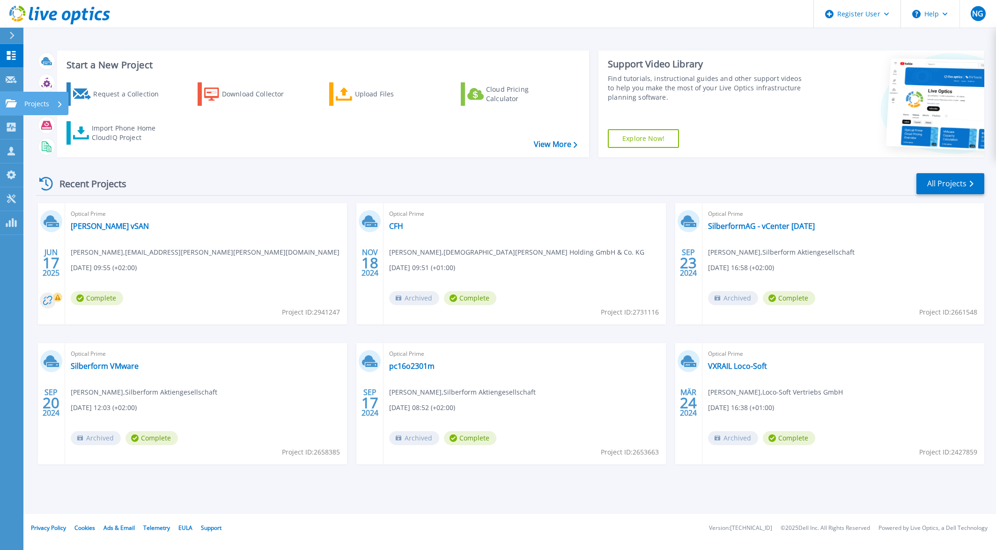
click at [10, 110] on link "Projects Projects" at bounding box center [11, 104] width 23 height 24
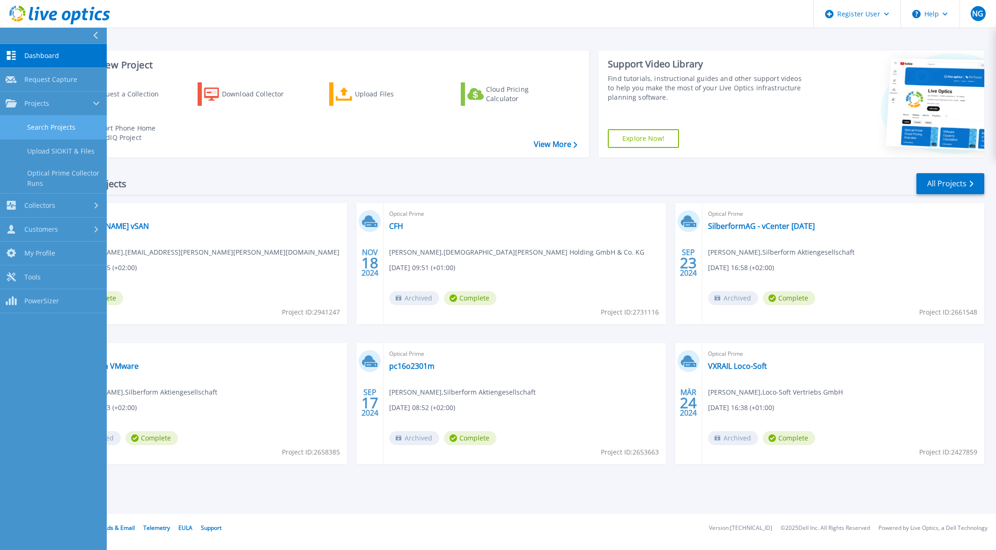
click at [38, 123] on link "Search Projects" at bounding box center [53, 128] width 107 height 24
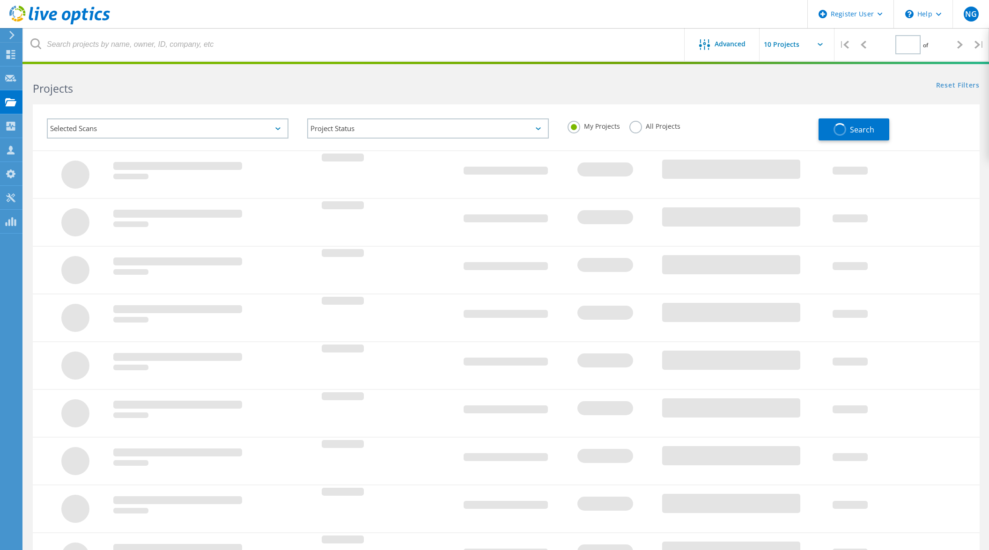
type input "1"
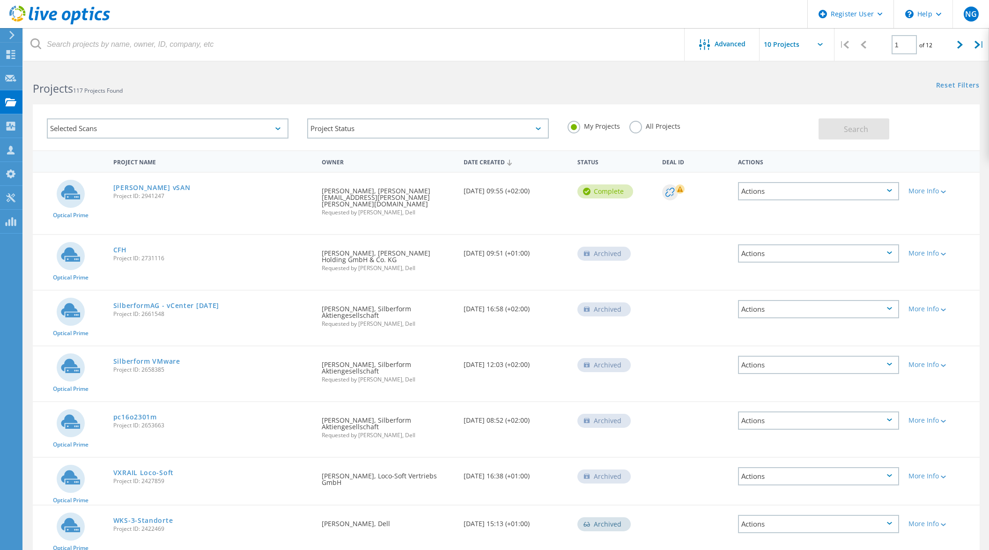
click at [142, 128] on div "Selected Scans" at bounding box center [168, 128] width 242 height 20
click at [76, 172] on label "Optical Prime" at bounding box center [176, 170] width 214 height 11
click at [0, 0] on input "Optical Prime" at bounding box center [0, 0] width 0 height 0
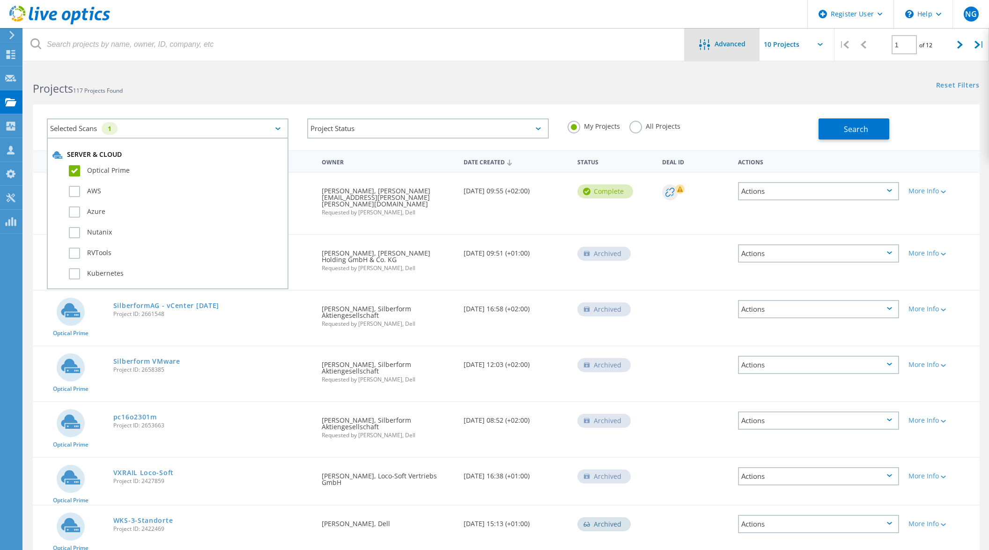
click at [728, 46] on span "Advanced" at bounding box center [730, 44] width 31 height 7
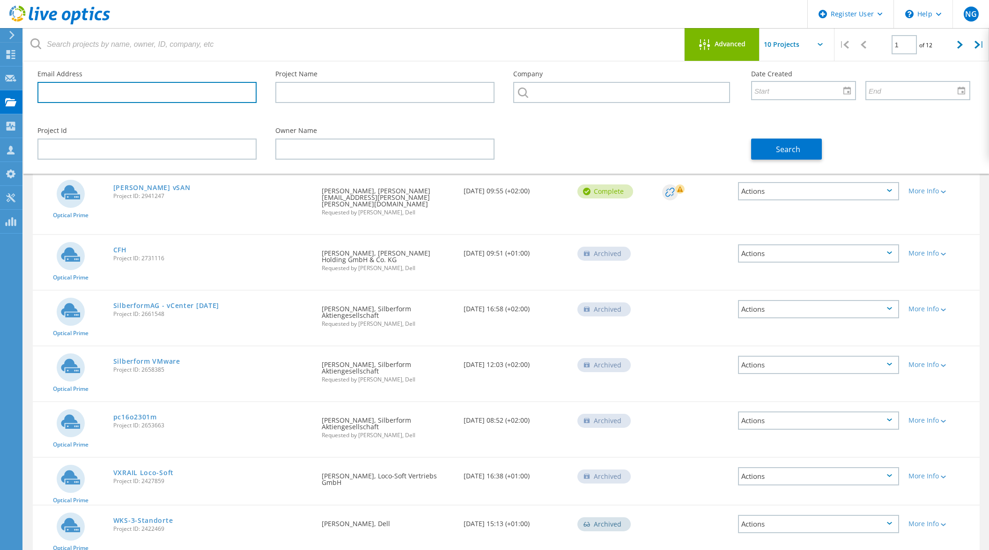
click at [169, 96] on input "text" at bounding box center [146, 92] width 219 height 21
paste input "michael.foerster@vektorskop.de"
type input "michael.foerster@vektorskop.de"
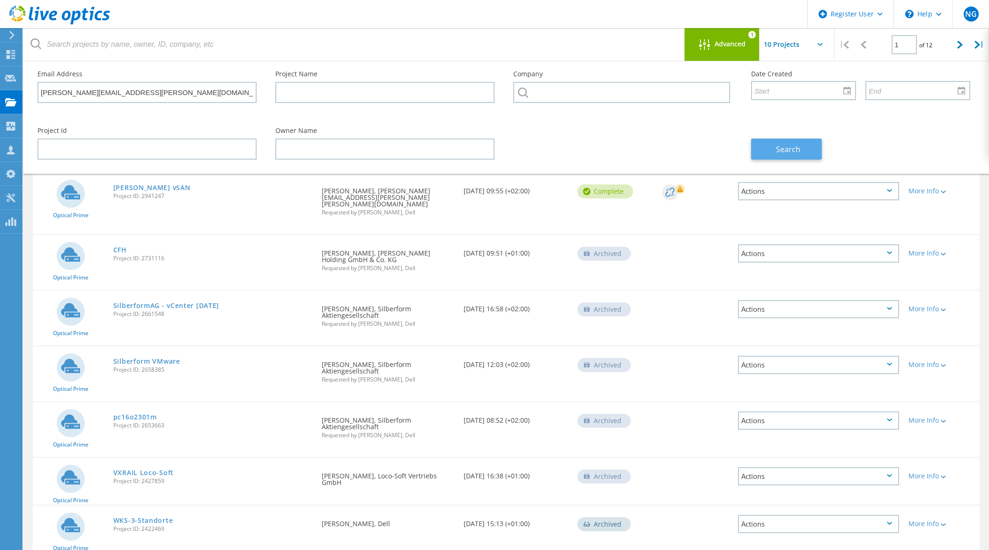
click at [781, 155] on button "Search" at bounding box center [786, 149] width 71 height 21
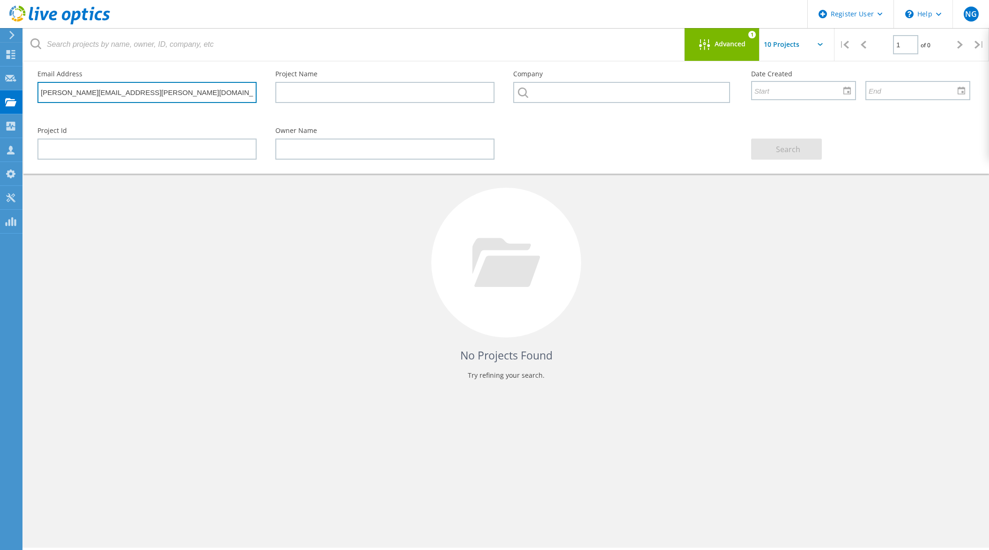
drag, startPoint x: 148, startPoint y: 92, endPoint x: -67, endPoint y: 82, distance: 215.2
click at [0, 82] on html "Register User \n Help Explore Helpful Articles Contact Support NG Dell User Nic…" at bounding box center [494, 288] width 989 height 576
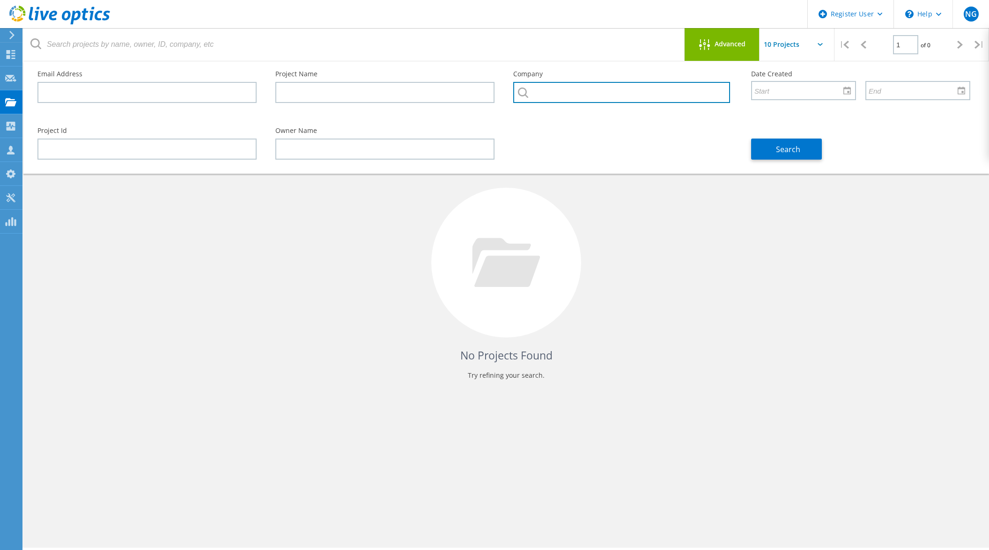
click at [593, 93] on input "text" at bounding box center [621, 92] width 217 height 21
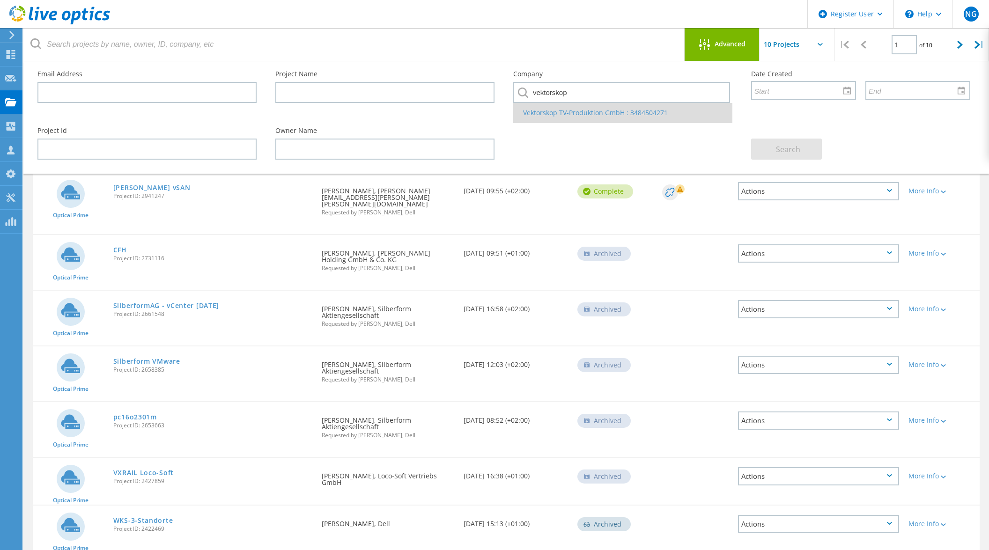
click at [570, 114] on li "Vektorskop TV-Produktion GmbH : 3484504271" at bounding box center [623, 113] width 218 height 20
type input "Vektorskop TV-Produktion GmbH : 3484504271"
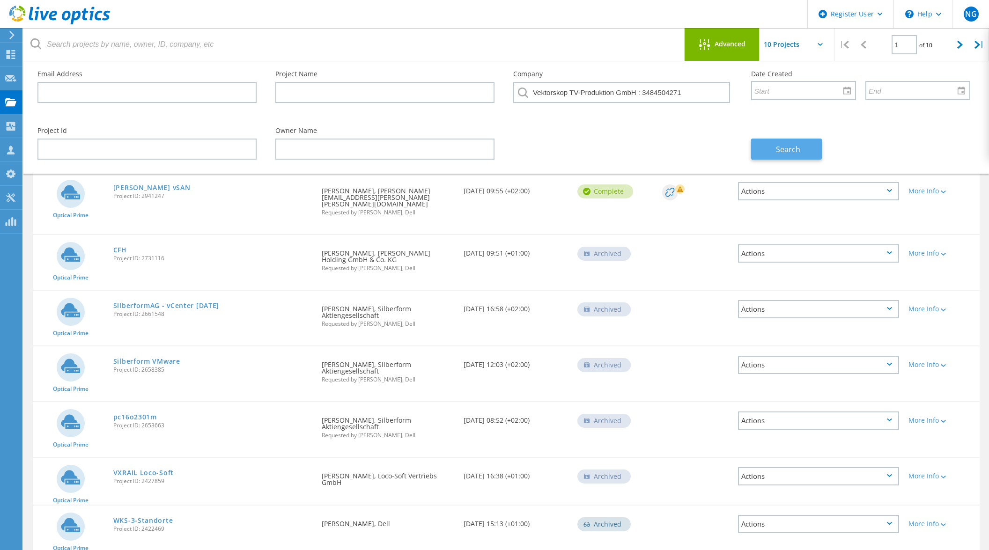
click at [775, 149] on button "Search" at bounding box center [786, 149] width 71 height 21
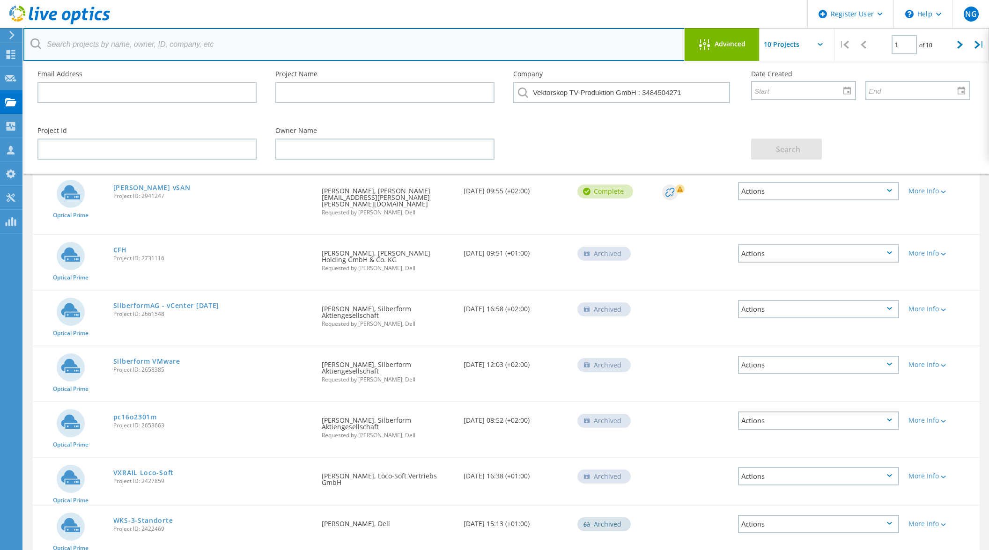
click at [112, 45] on input "text" at bounding box center [354, 44] width 662 height 33
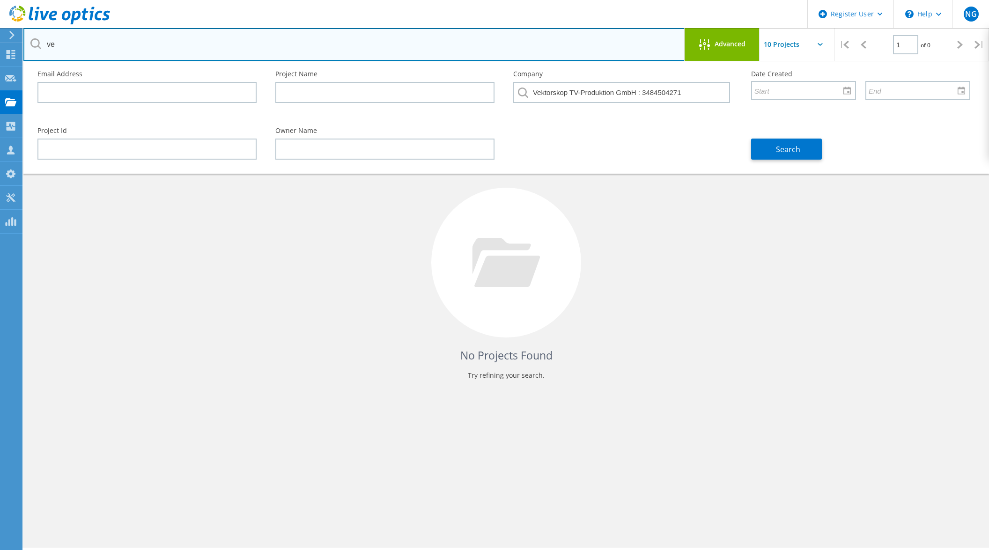
type input "v"
type input "foerste"
drag, startPoint x: 83, startPoint y: 39, endPoint x: -7, endPoint y: 40, distance: 90.4
click at [0, 40] on html "Register User \n Help Explore Helpful Articles Contact Support NG Dell User Nic…" at bounding box center [494, 288] width 989 height 576
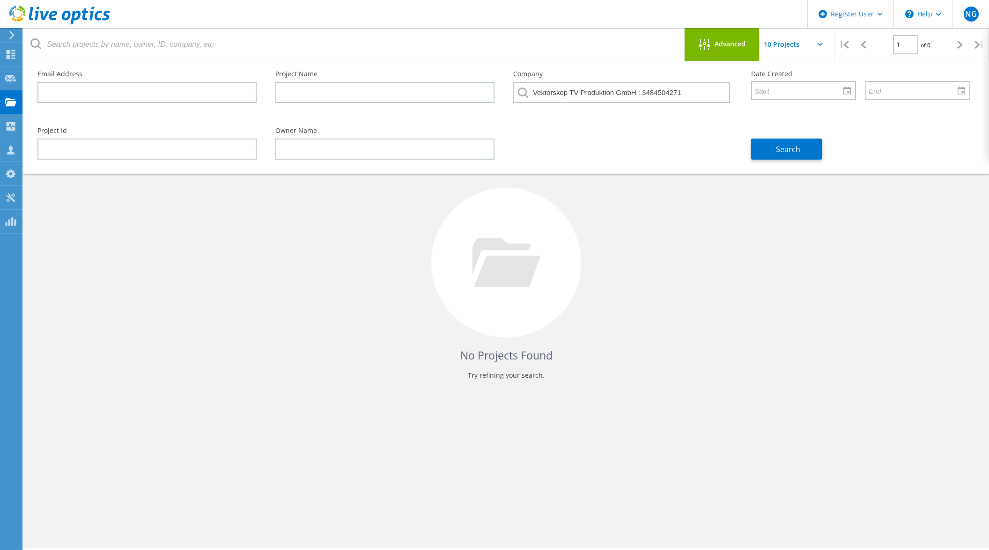
drag, startPoint x: 643, startPoint y: 298, endPoint x: 703, endPoint y: 278, distance: 63.4
click at [655, 293] on div "No Projects Found Try refining your search." at bounding box center [506, 271] width 947 height 242
click at [12, 59] on use at bounding box center [11, 54] width 9 height 9
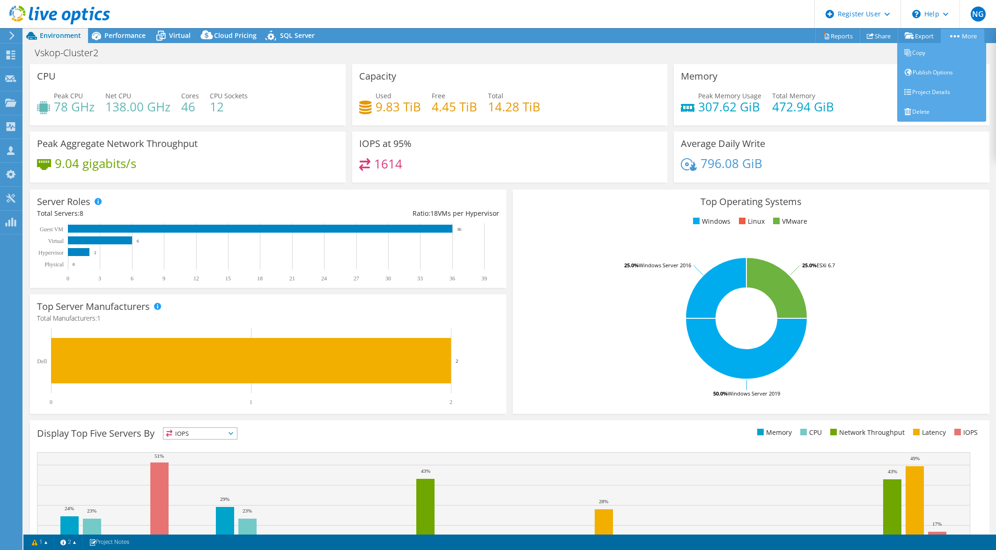
click at [966, 29] on link "More" at bounding box center [963, 36] width 44 height 15
click at [938, 55] on link "Copy" at bounding box center [941, 53] width 89 height 20
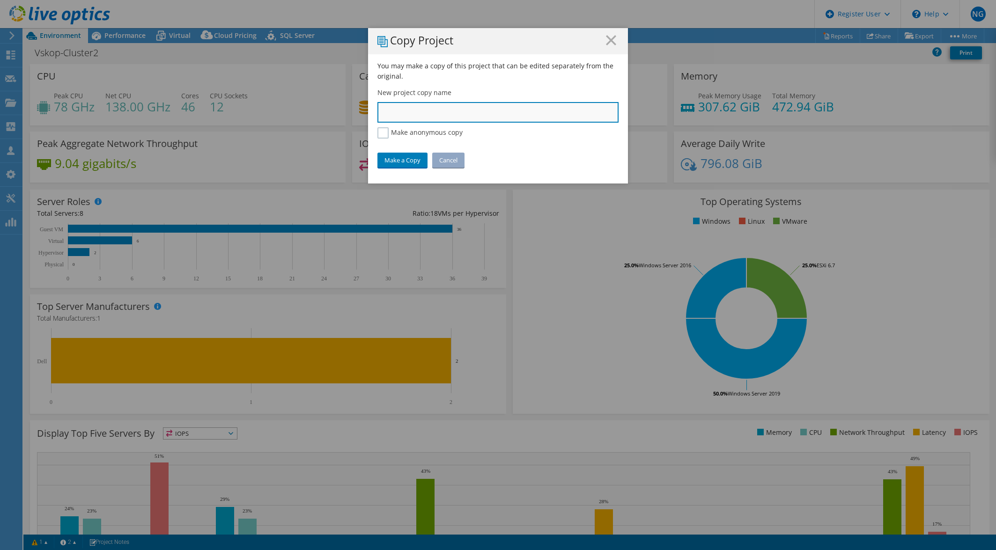
click at [451, 110] on input "text" at bounding box center [497, 112] width 241 height 21
type input "Vektorskop TV production"
click at [381, 159] on link "Make a Copy" at bounding box center [402, 160] width 50 height 15
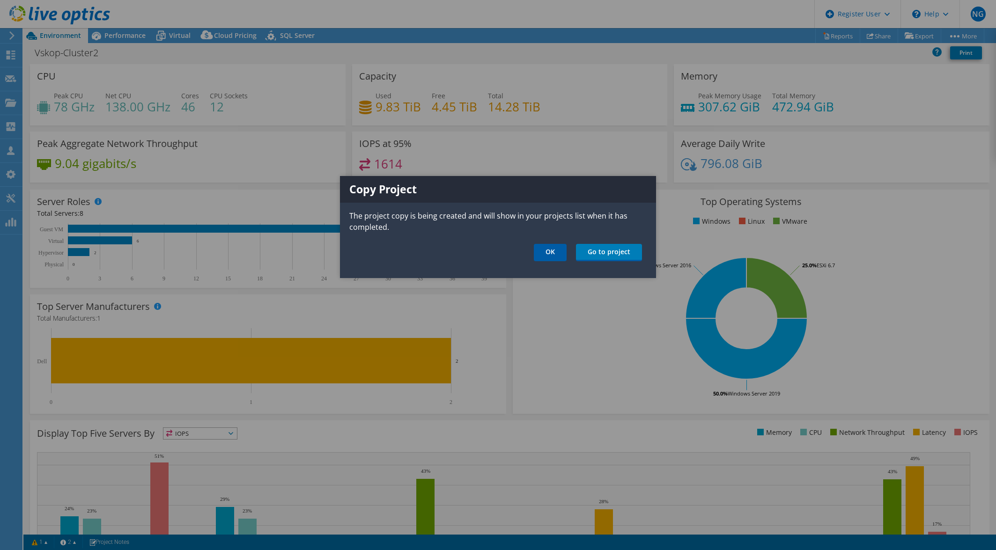
click at [562, 256] on link "OK" at bounding box center [550, 252] width 33 height 17
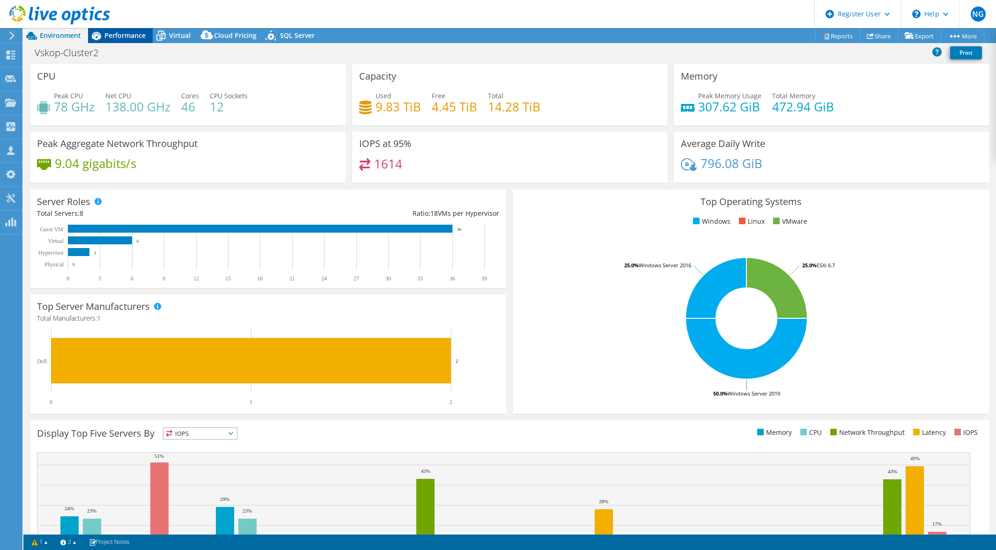
click at [111, 34] on span "Performance" at bounding box center [124, 35] width 41 height 9
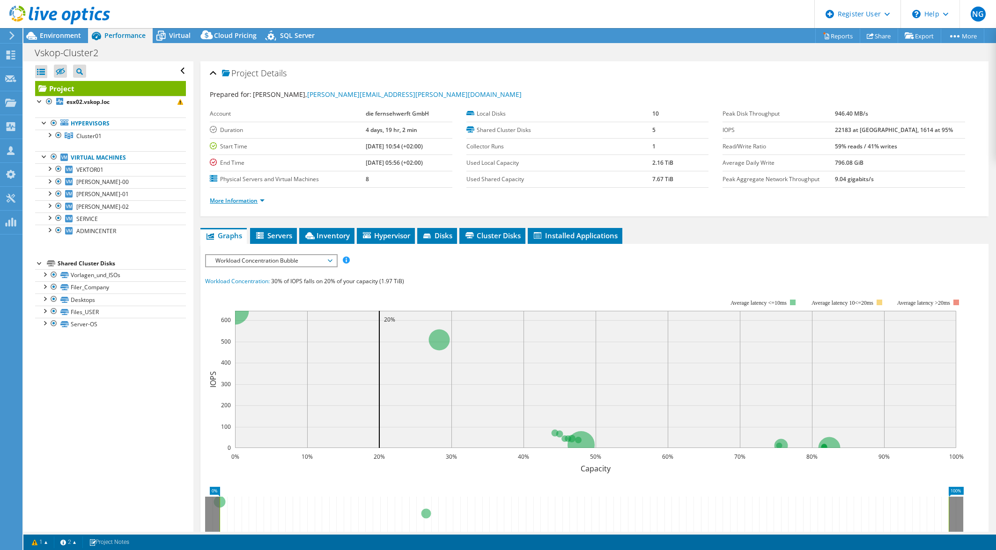
click at [262, 203] on link "More Information" at bounding box center [237, 201] width 55 height 8
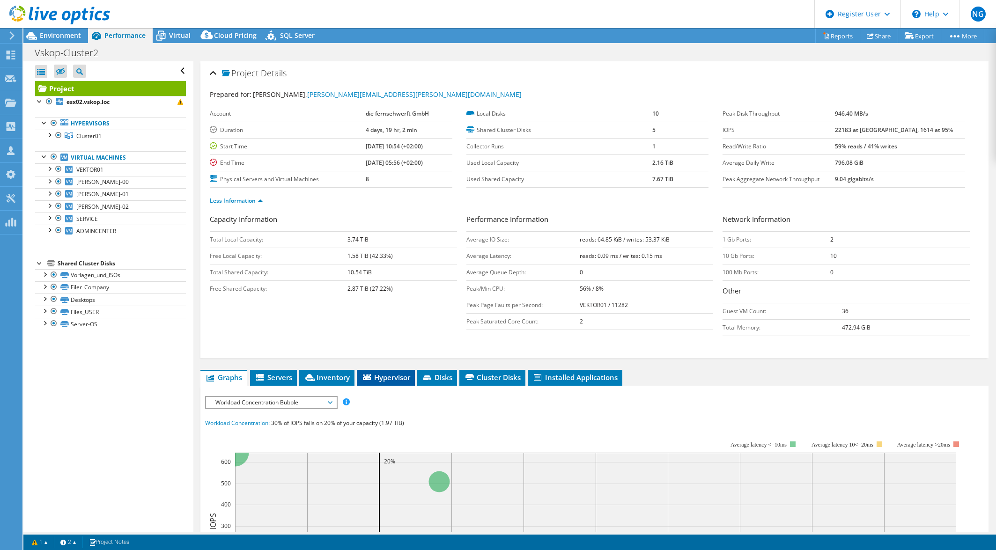
click at [393, 377] on span "Hypervisor" at bounding box center [386, 377] width 49 height 9
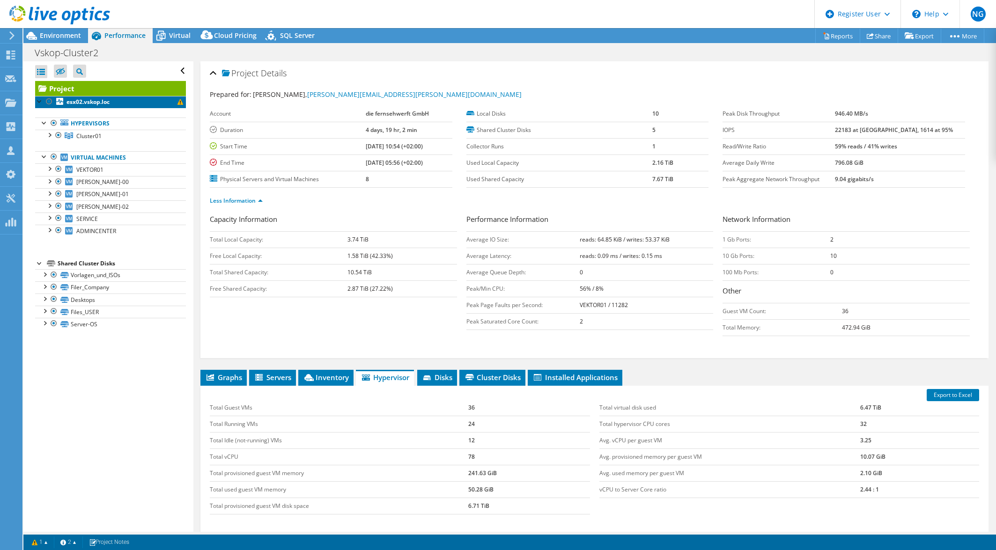
click at [93, 105] on b "esx02.vskop.loc" at bounding box center [88, 102] width 43 height 8
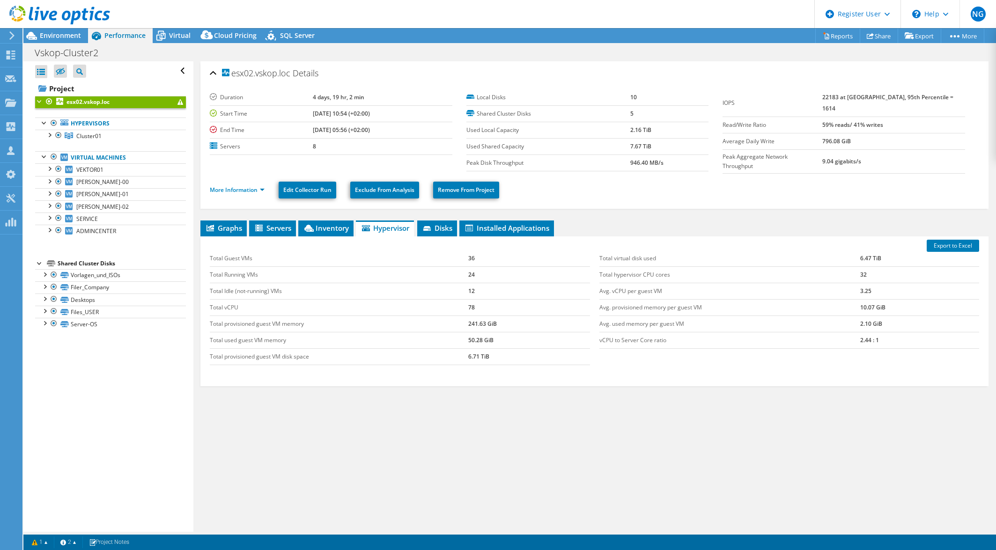
click at [37, 104] on div at bounding box center [39, 100] width 9 height 9
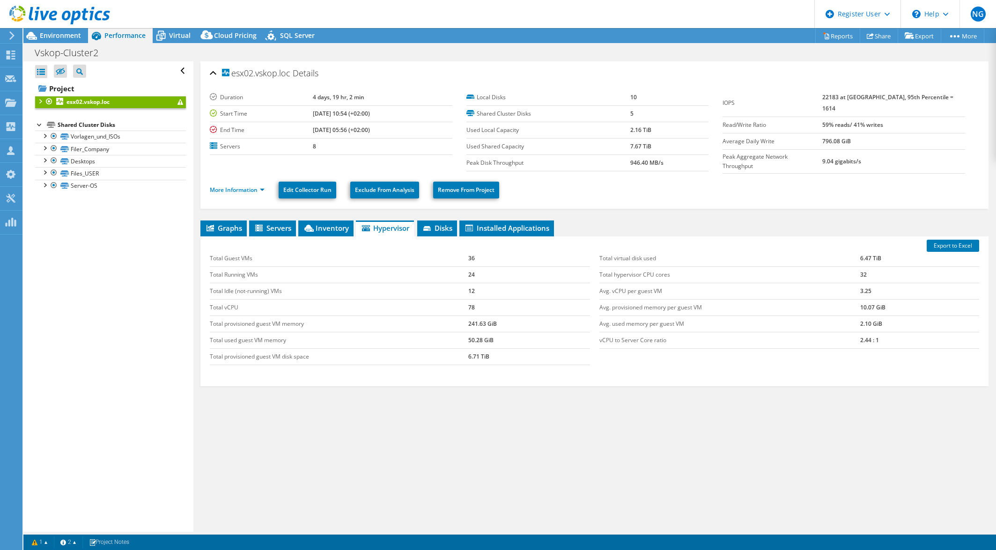
click at [37, 104] on div at bounding box center [39, 100] width 9 height 9
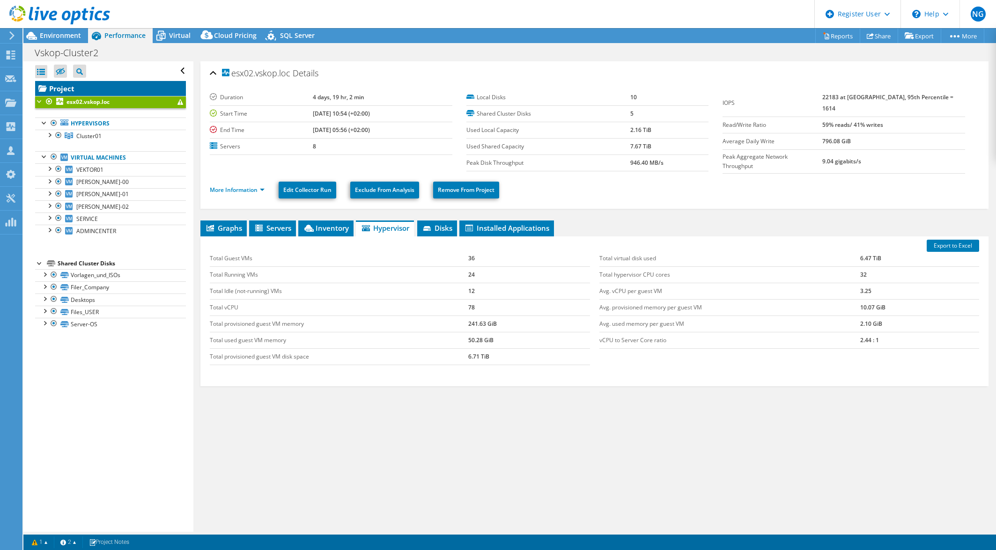
drag, startPoint x: 173, startPoint y: 104, endPoint x: 165, endPoint y: 87, distance: 19.7
click at [165, 87] on link "Project" at bounding box center [110, 88] width 151 height 15
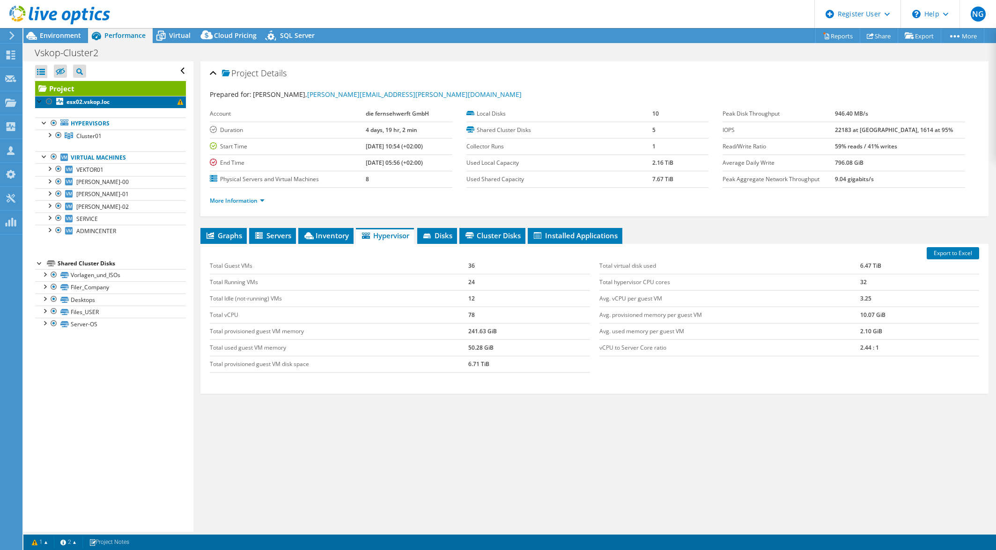
click at [178, 104] on span at bounding box center [181, 102] width 6 height 6
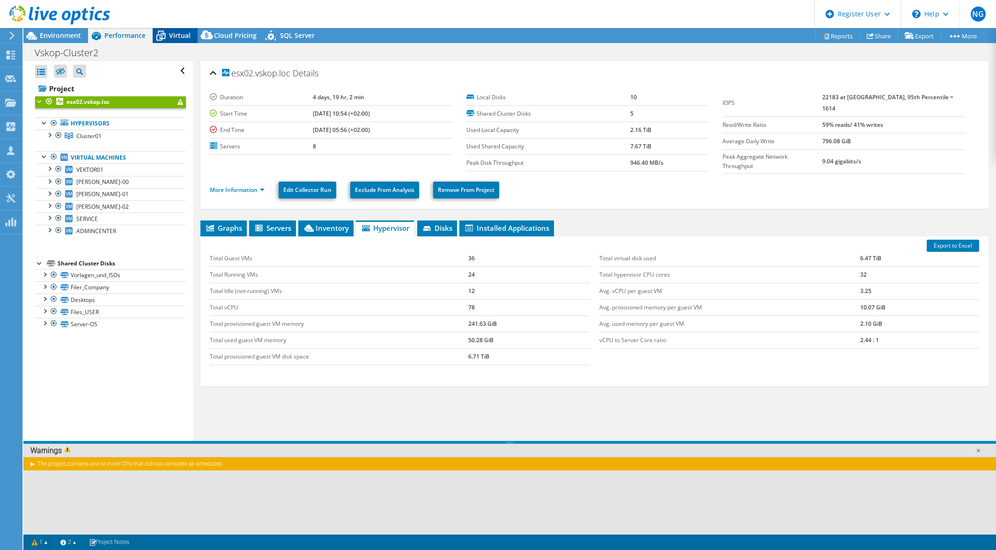
click at [177, 31] on span "Virtual" at bounding box center [180, 35] width 22 height 9
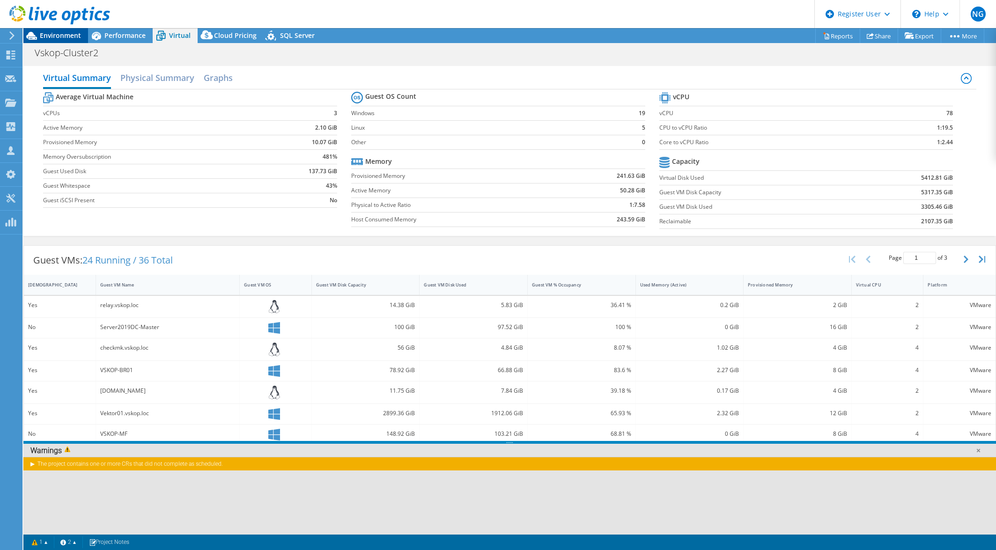
click at [39, 33] on icon at bounding box center [31, 36] width 16 height 16
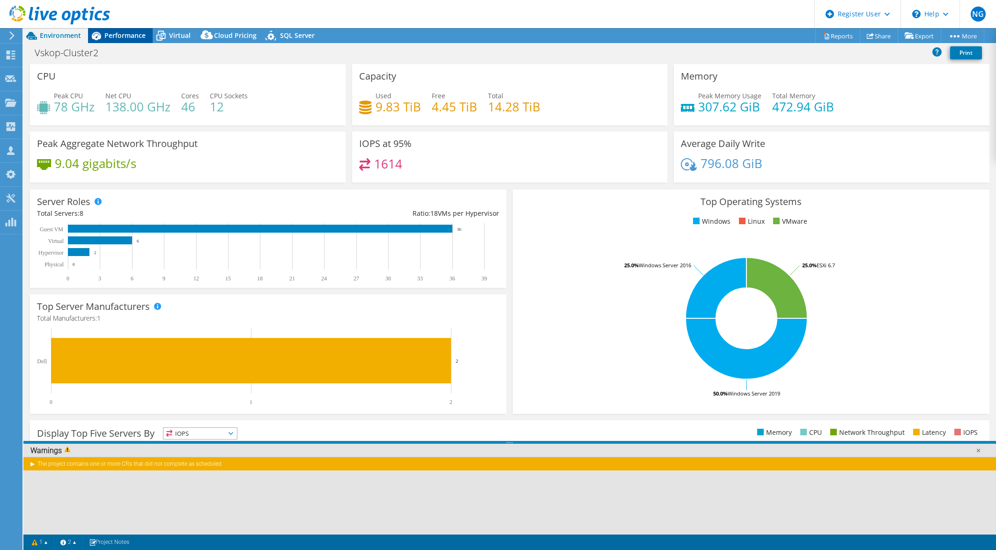
click at [119, 42] on div "Performance" at bounding box center [120, 35] width 65 height 15
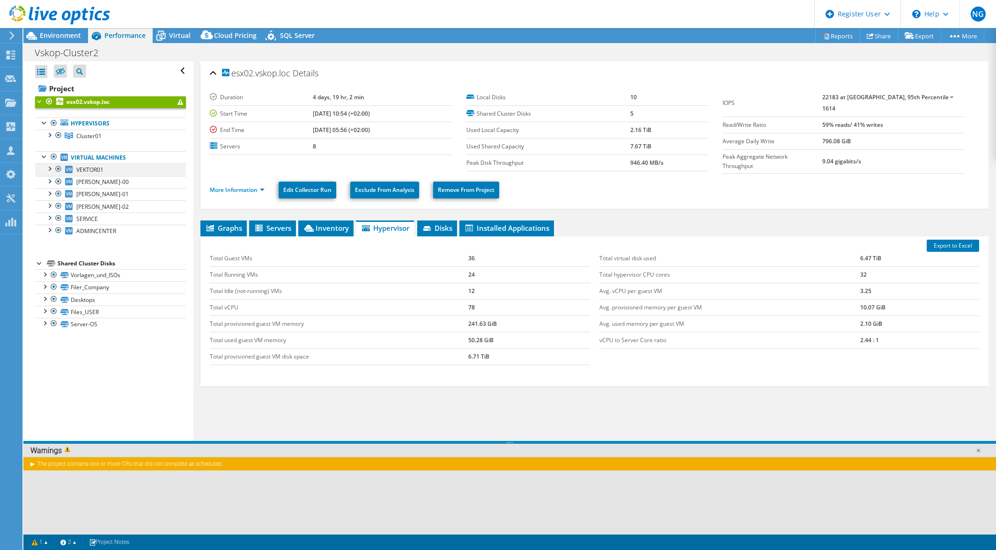
click at [52, 167] on div at bounding box center [48, 167] width 9 height 9
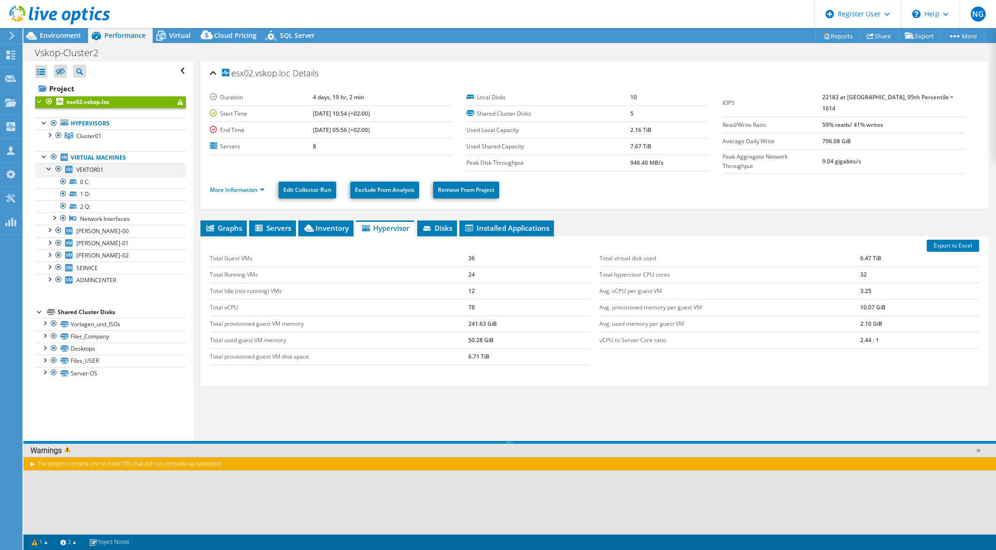
click at [52, 168] on div at bounding box center [48, 167] width 9 height 9
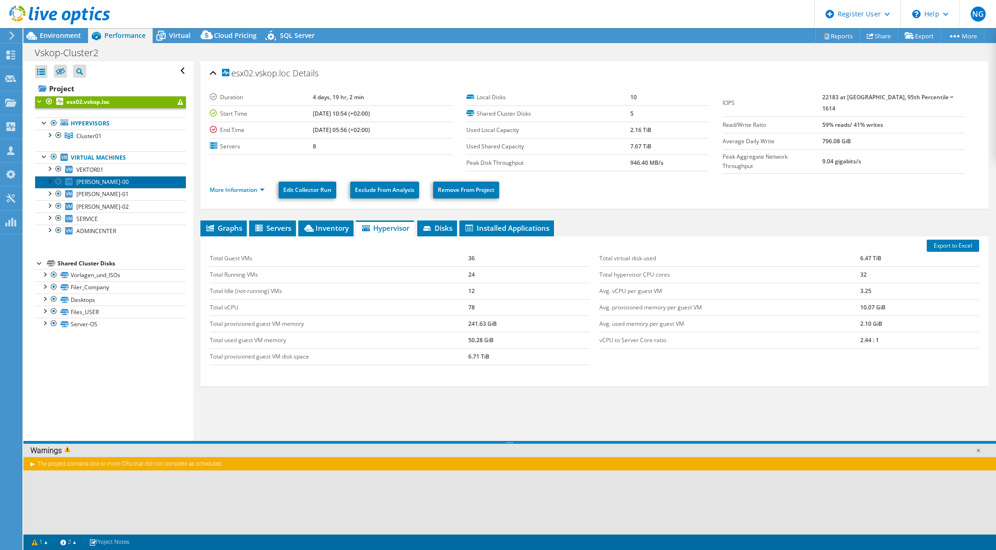
click at [50, 185] on link "SKOP-00" at bounding box center [110, 182] width 151 height 12
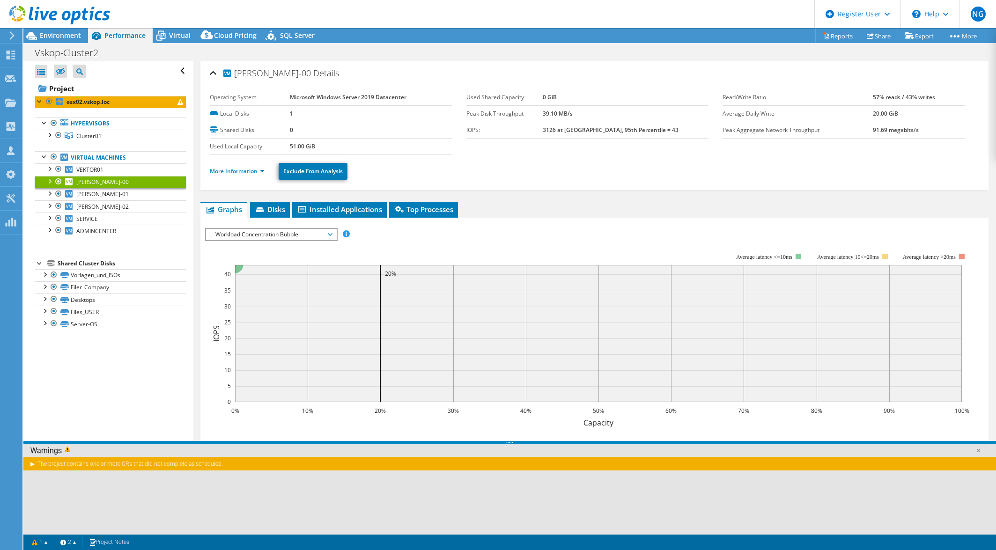
click at [50, 183] on div at bounding box center [48, 180] width 9 height 9
click at [81, 190] on span "SKOP-01" at bounding box center [102, 194] width 52 height 8
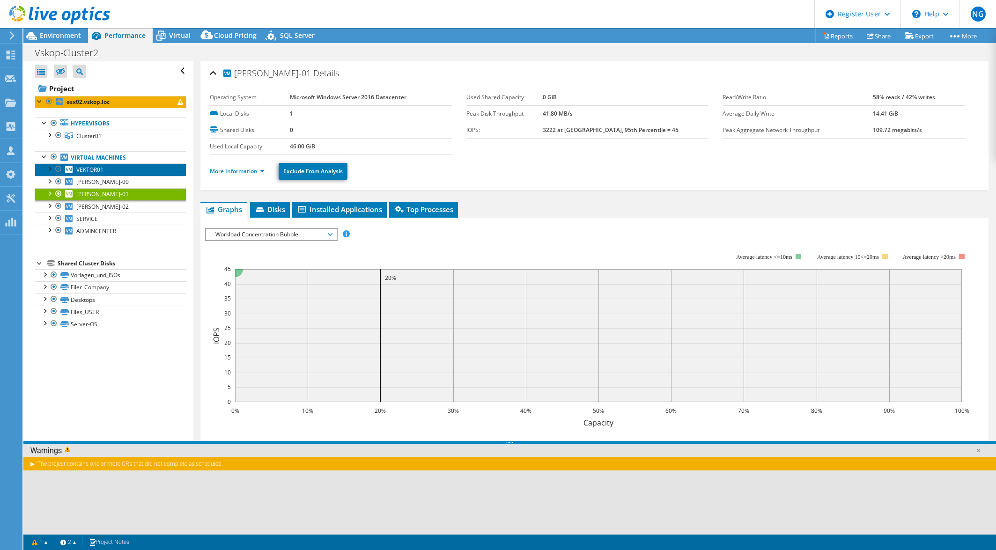
click at [89, 171] on span "VEKTOR01" at bounding box center [89, 170] width 27 height 8
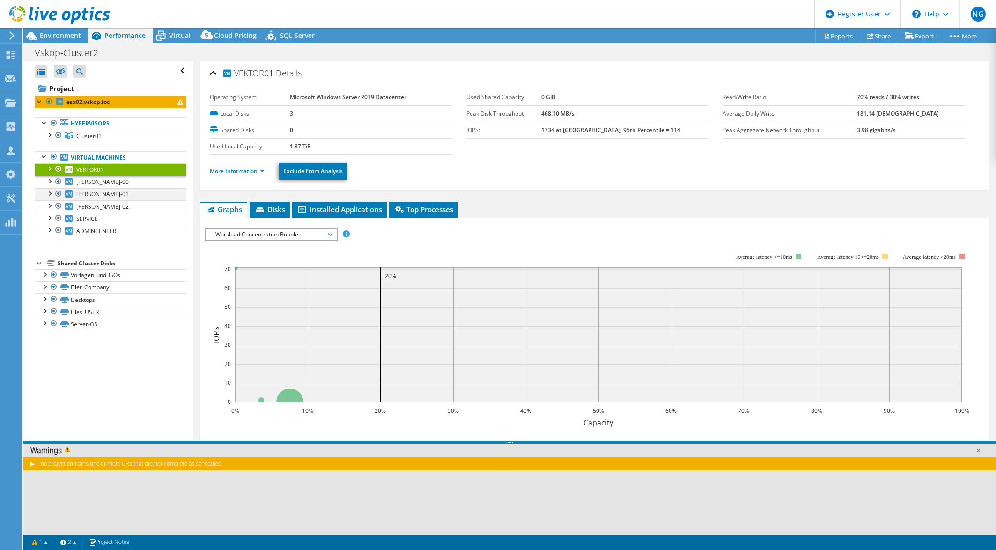
click at [50, 190] on div at bounding box center [48, 192] width 9 height 9
click at [50, 205] on div at bounding box center [48, 204] width 9 height 9
click at [50, 218] on div at bounding box center [48, 217] width 9 height 9
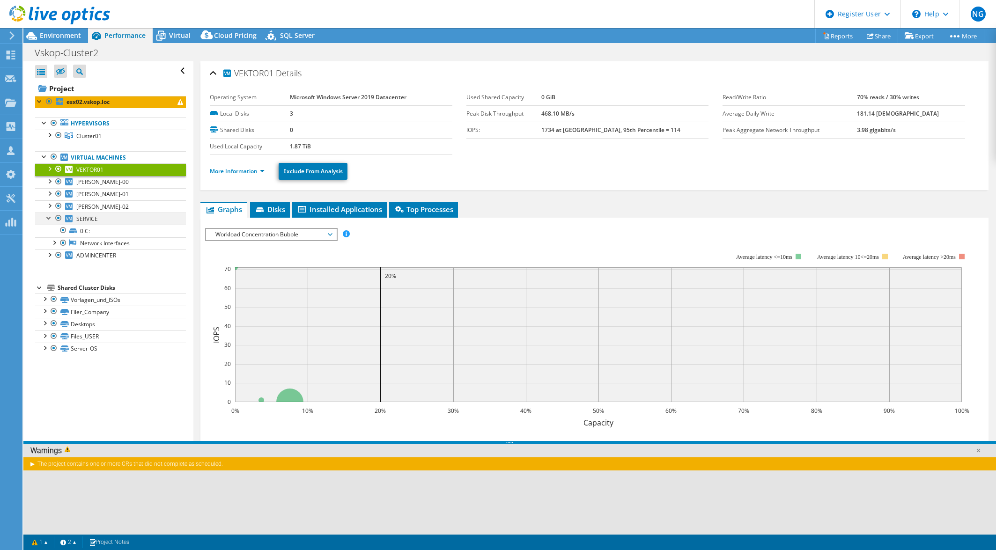
click at [50, 218] on div at bounding box center [48, 217] width 9 height 9
click at [49, 229] on div at bounding box center [48, 229] width 9 height 9
click at [136, 250] on div "Project esx02.vskop.loc Hypervisors Cluster01" at bounding box center [110, 206] width 151 height 250
click at [147, 159] on link "Virtual Machines" at bounding box center [110, 157] width 151 height 12
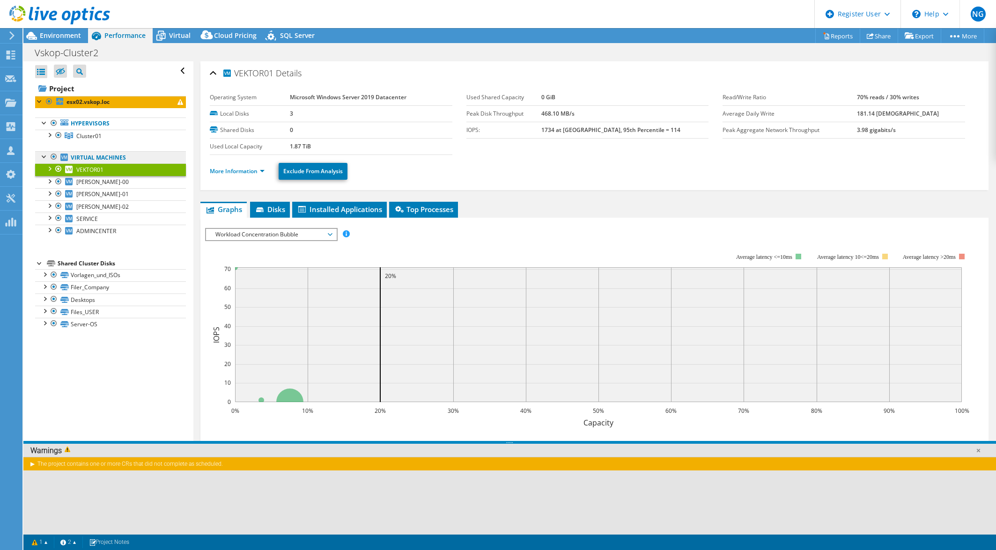
click at [113, 158] on link "Virtual Machines" at bounding box center [110, 157] width 151 height 12
click at [44, 323] on div at bounding box center [44, 322] width 9 height 9
click at [42, 286] on div at bounding box center [44, 285] width 9 height 9
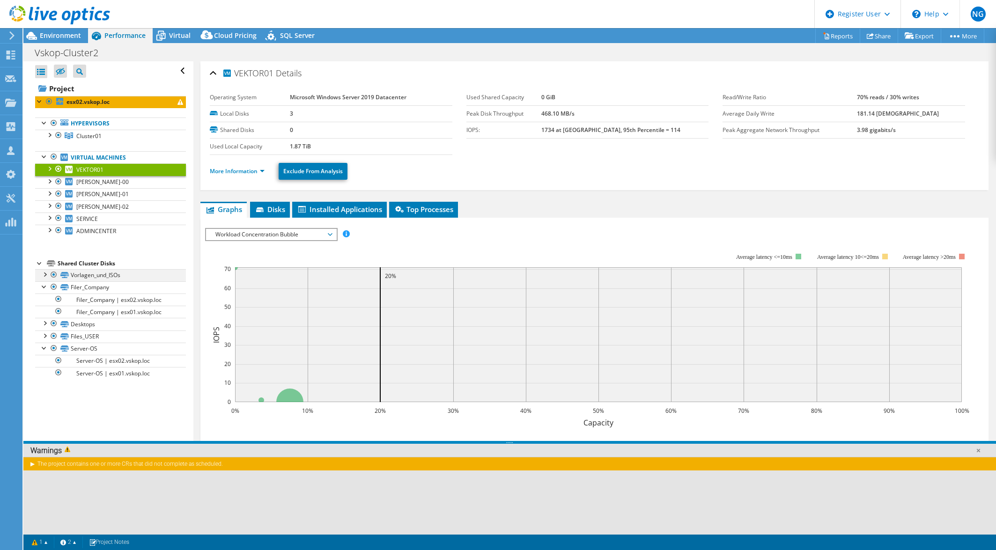
click at [47, 275] on div at bounding box center [44, 273] width 9 height 9
click at [42, 275] on div at bounding box center [44, 273] width 9 height 9
click at [45, 325] on div at bounding box center [44, 322] width 9 height 9
click at [46, 325] on div at bounding box center [44, 322] width 9 height 9
click at [93, 138] on span "Cluster01" at bounding box center [88, 136] width 25 height 8
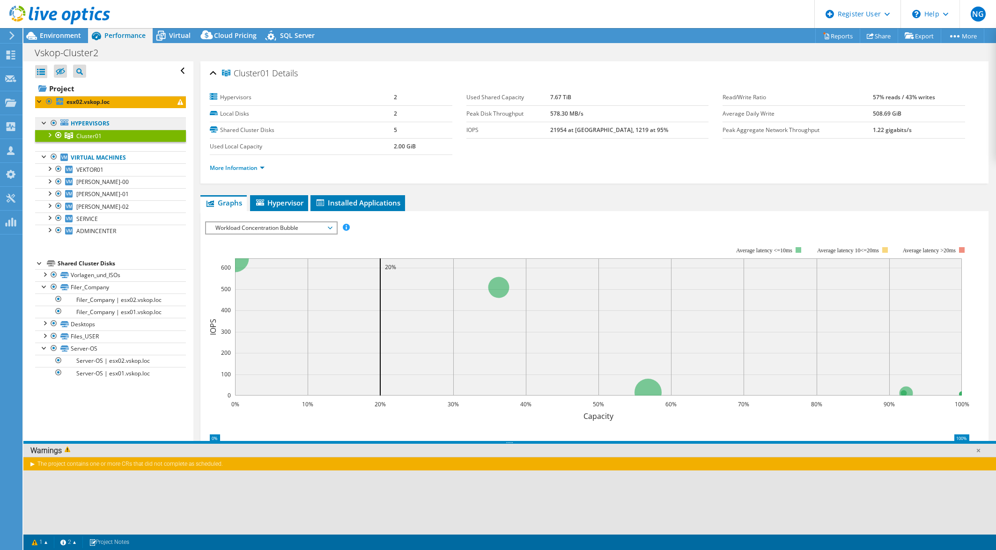
click at [91, 127] on link "Hypervisors" at bounding box center [110, 124] width 151 height 12
click at [95, 117] on ul "Hypervisors Cluster01 esx02.vskop.loc" at bounding box center [110, 177] width 151 height 139
click at [94, 123] on link "Hypervisors" at bounding box center [110, 124] width 151 height 12
click at [264, 170] on link "More Information" at bounding box center [237, 168] width 55 height 8
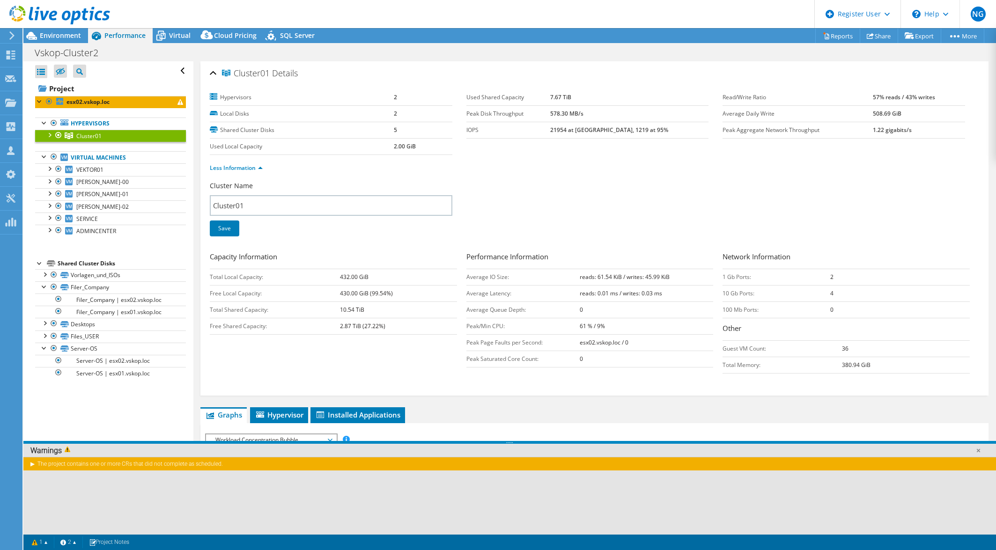
click at [266, 170] on li "Less Information" at bounding box center [239, 168] width 59 height 10
click at [259, 170] on link "Less Information" at bounding box center [236, 168] width 53 height 8
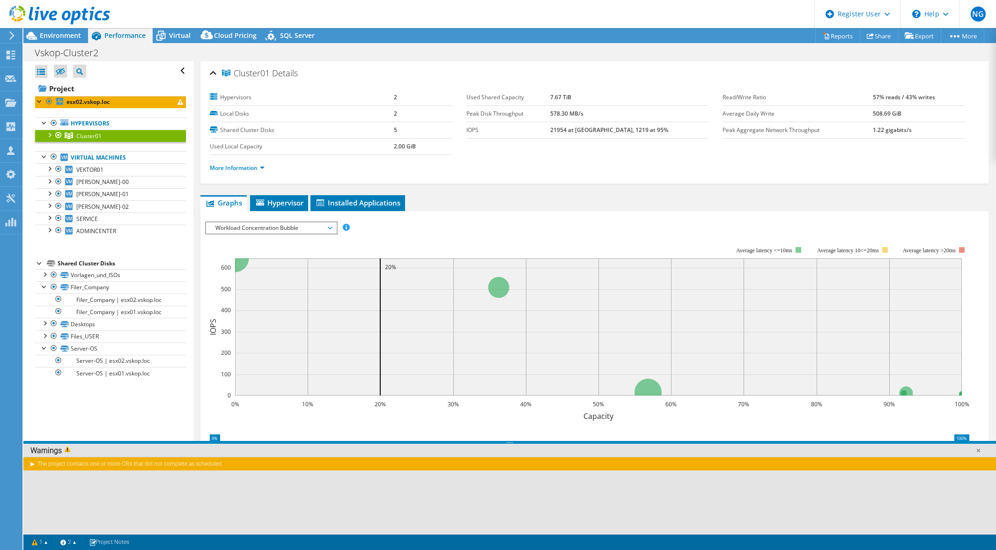
click at [271, 193] on div "Cluster01 Details Hypervisors 2 Local Disks 2 Shared Cluster Disks 5 Used Local…" at bounding box center [594, 337] width 802 height 552
click at [270, 198] on li "Hypervisor" at bounding box center [279, 203] width 58 height 16
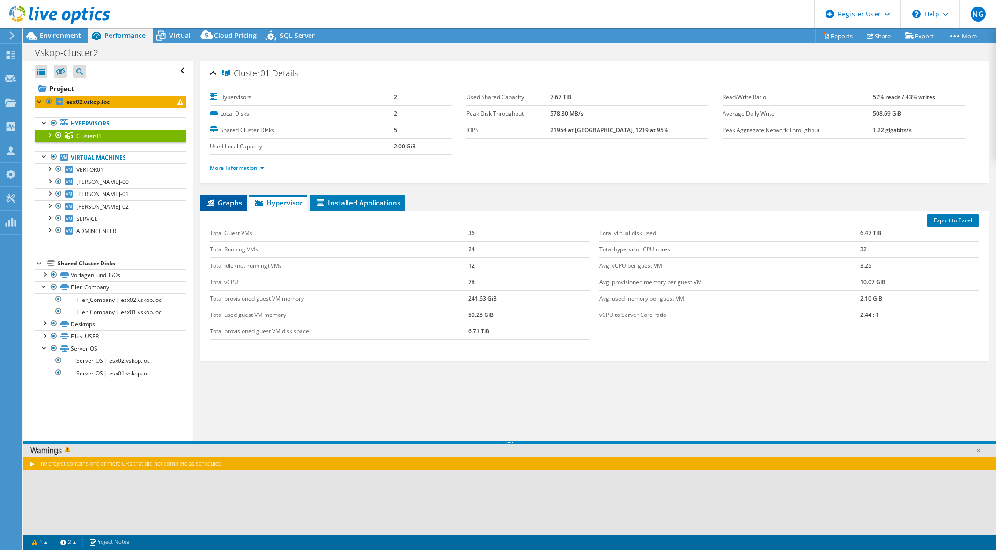
click at [244, 199] on li "Graphs" at bounding box center [223, 203] width 46 height 16
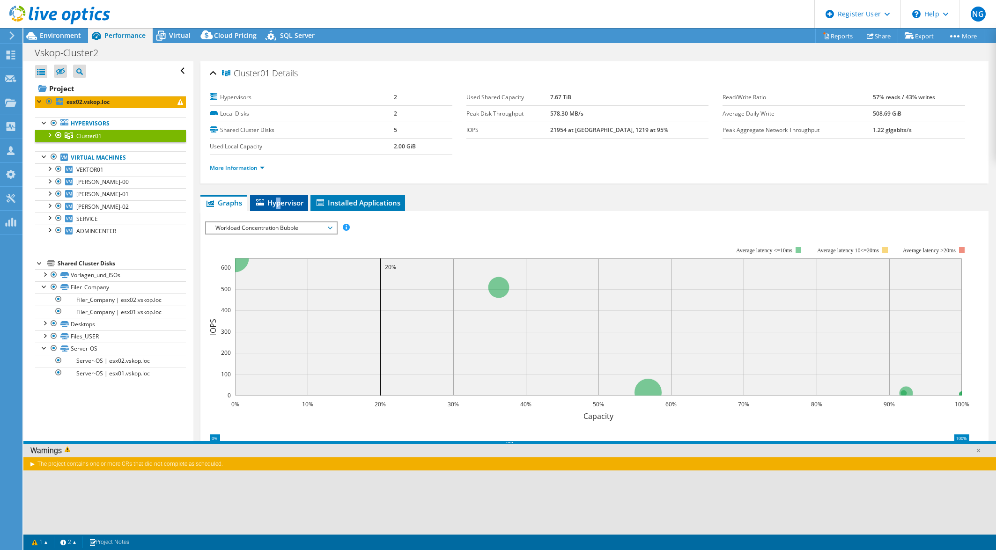
click at [280, 204] on span "Hypervisor" at bounding box center [279, 202] width 49 height 9
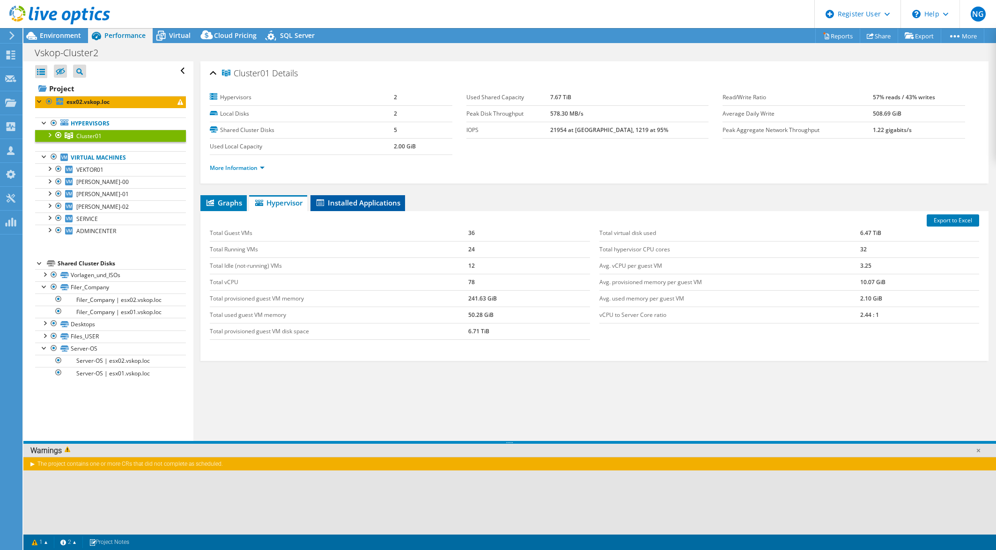
drag, startPoint x: 280, startPoint y: 204, endPoint x: 359, endPoint y: 206, distance: 79.2
click at [359, 206] on span "Installed Applications" at bounding box center [357, 202] width 85 height 9
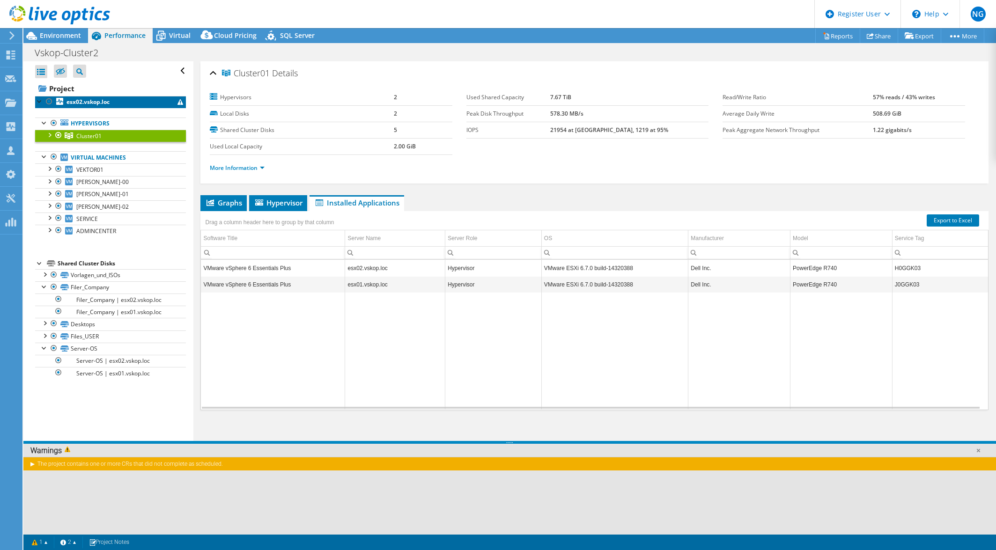
click at [91, 96] on link "esx02.vskop.loc" at bounding box center [110, 102] width 151 height 12
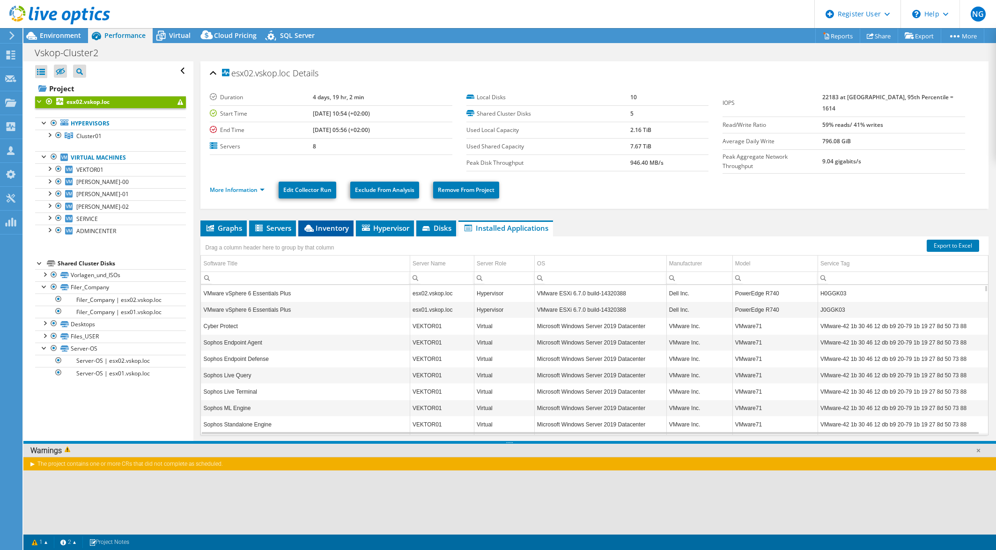
click at [326, 228] on span "Inventory" at bounding box center [326, 227] width 46 height 9
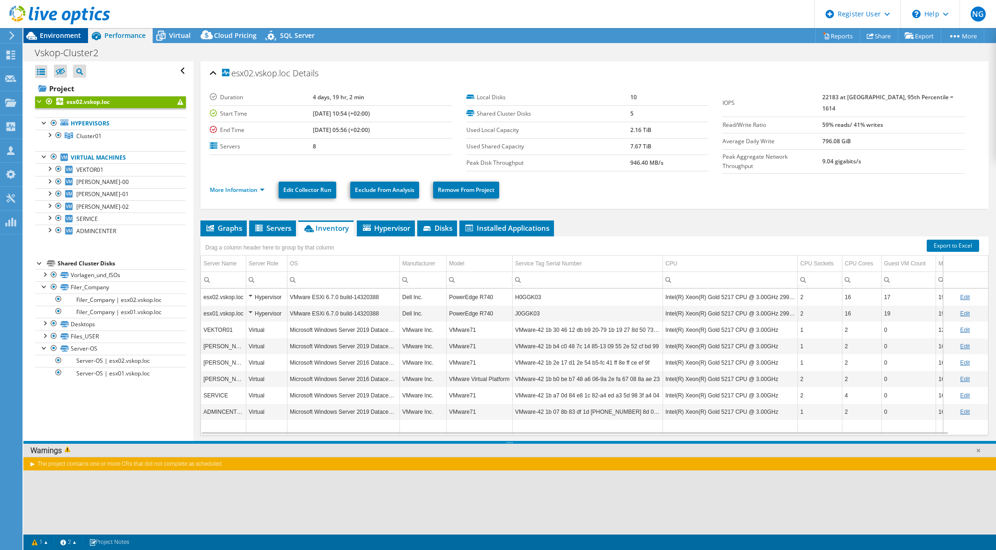
click at [69, 38] on span "Environment" at bounding box center [60, 35] width 41 height 9
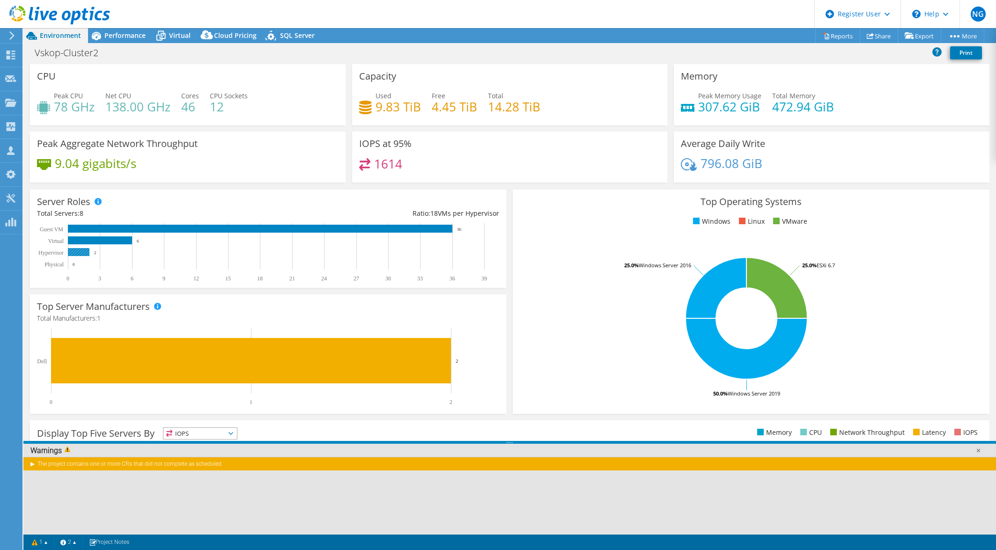
click at [80, 251] on rect at bounding box center [79, 252] width 22 height 8
click at [124, 37] on span "Performance" at bounding box center [124, 35] width 41 height 9
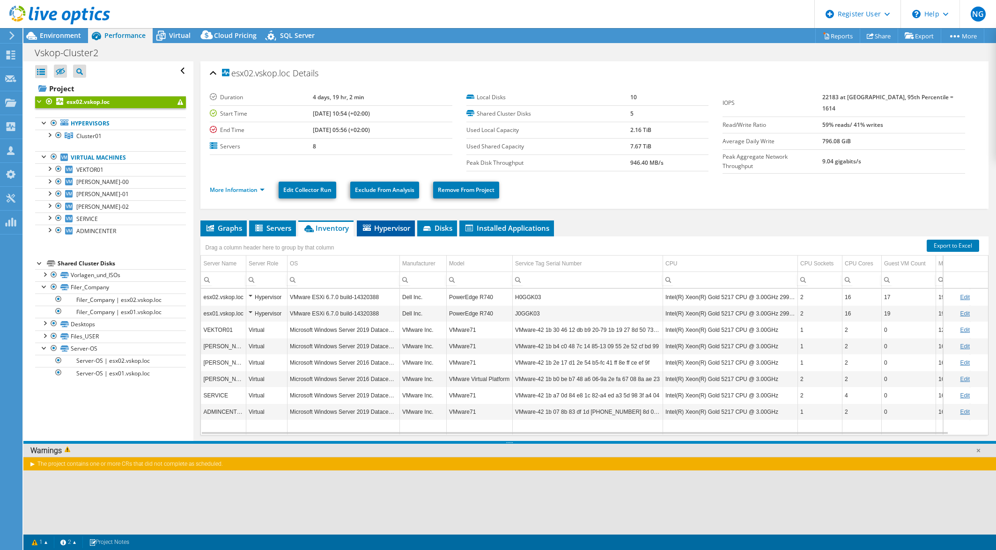
click at [385, 227] on span "Hypervisor" at bounding box center [386, 227] width 49 height 9
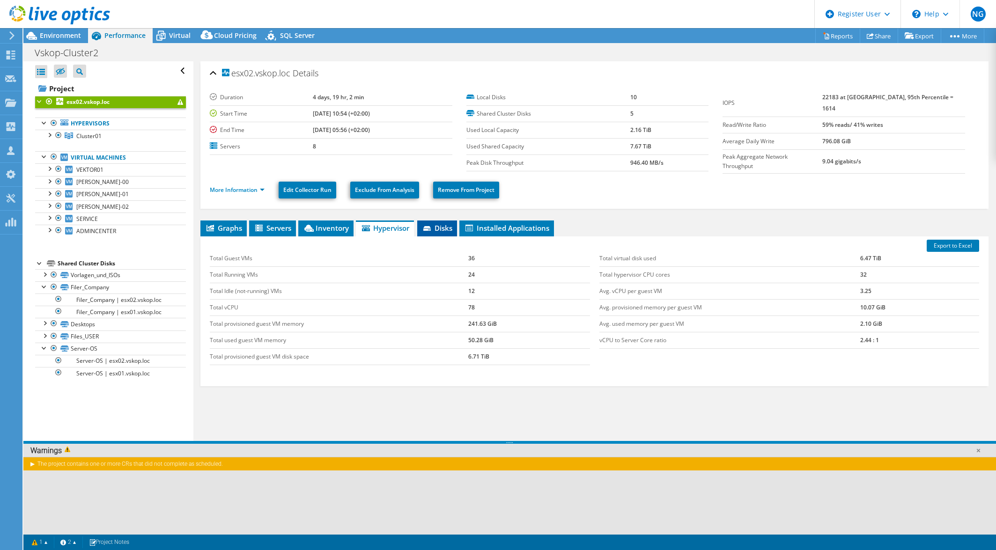
click at [435, 225] on span "Disks" at bounding box center [437, 227] width 30 height 9
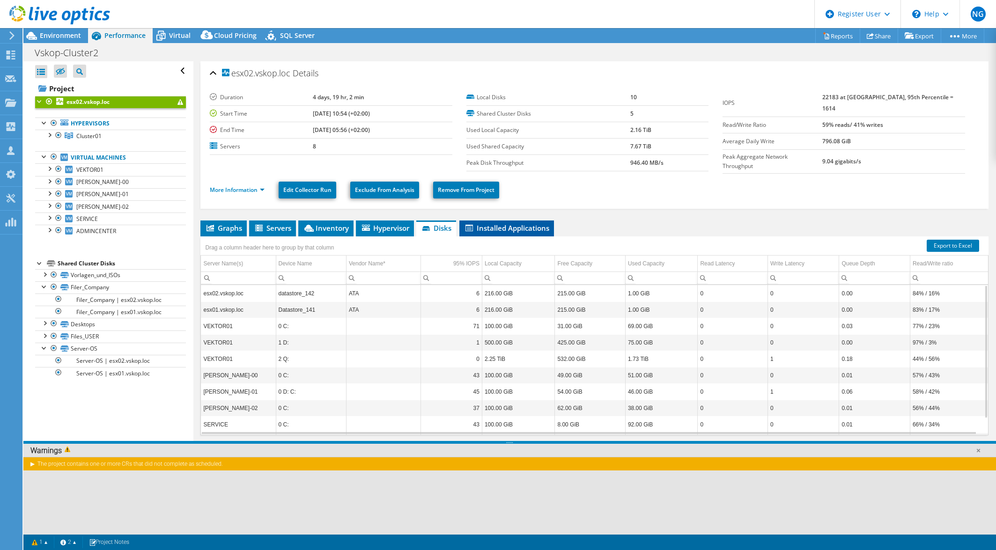
click at [526, 229] on span "Installed Applications" at bounding box center [506, 227] width 85 height 9
